Goal: Navigation & Orientation: Find specific page/section

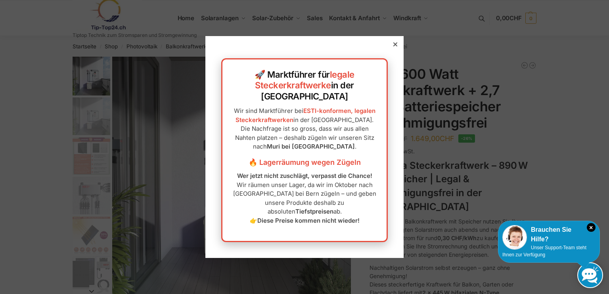
click at [392, 48] on div at bounding box center [395, 44] width 7 height 7
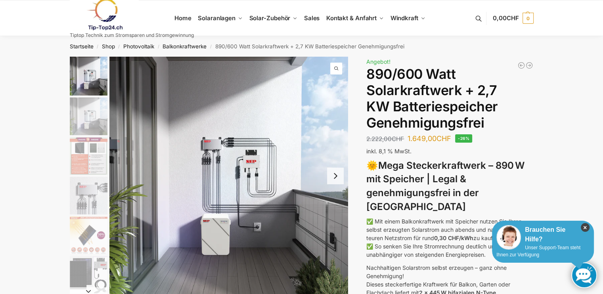
click at [586, 227] on icon "×" at bounding box center [585, 227] width 9 height 9
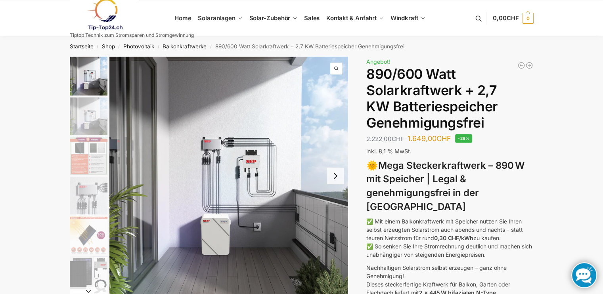
click at [94, 115] on img "2 / 12" at bounding box center [89, 117] width 38 height 38
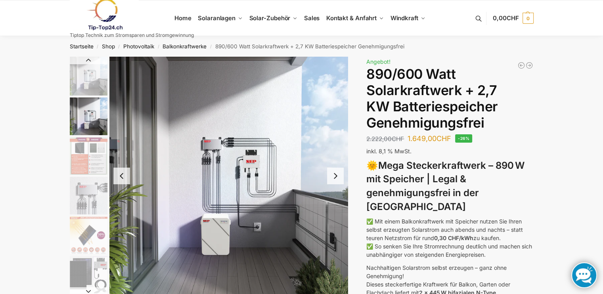
click at [90, 147] on img "3 / 12" at bounding box center [89, 156] width 38 height 38
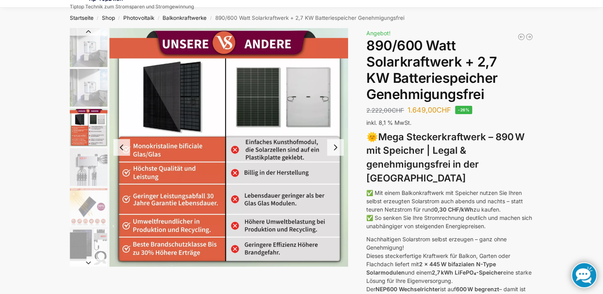
scroll to position [30, 0]
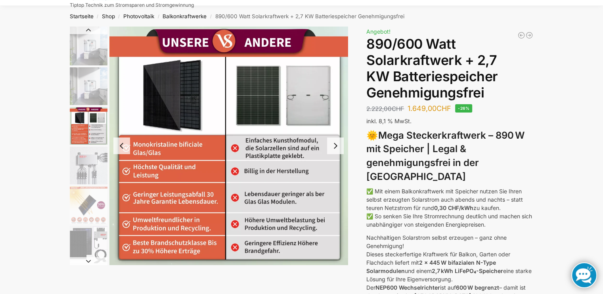
click at [90, 158] on img "4 / 12" at bounding box center [89, 166] width 38 height 38
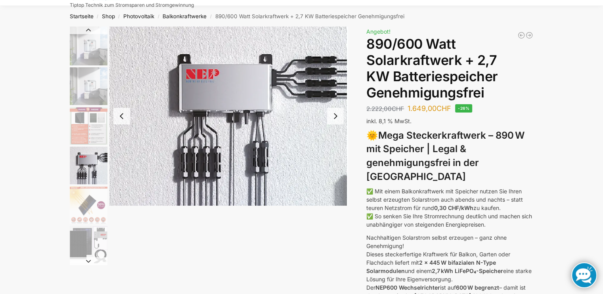
click at [91, 206] on img "5 / 12" at bounding box center [89, 205] width 38 height 38
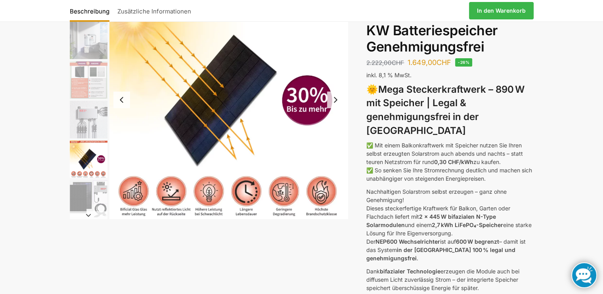
scroll to position [76, 0]
click at [91, 206] on img "6 / 12" at bounding box center [89, 199] width 38 height 38
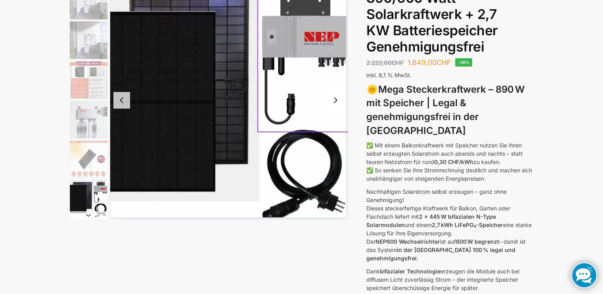
scroll to position [0, 0]
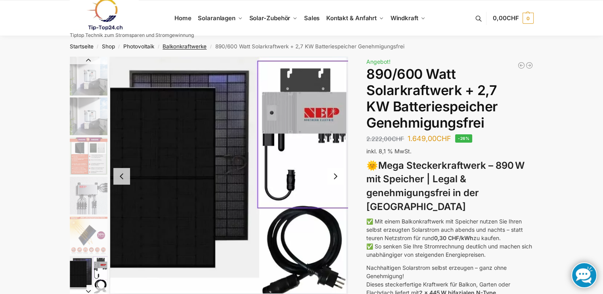
click at [183, 48] on link "Balkonkraftwerke" at bounding box center [185, 46] width 44 height 6
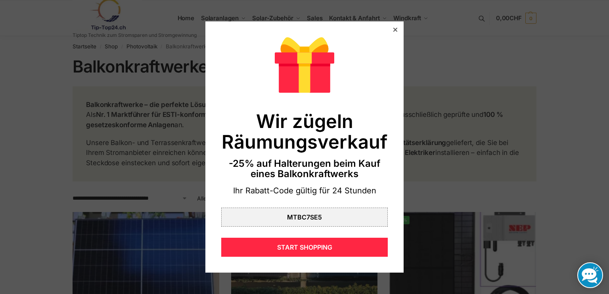
click at [392, 27] on div at bounding box center [395, 29] width 7 height 7
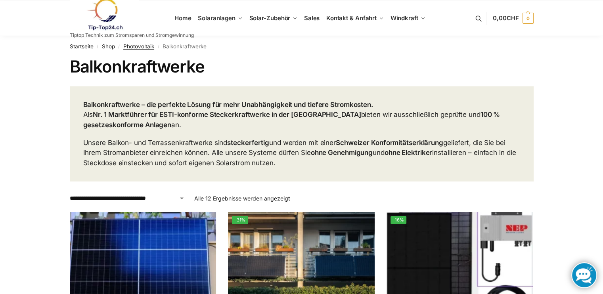
click at [130, 48] on link "Photovoltaik" at bounding box center [138, 46] width 31 height 6
